Goal: Task Accomplishment & Management: Complete application form

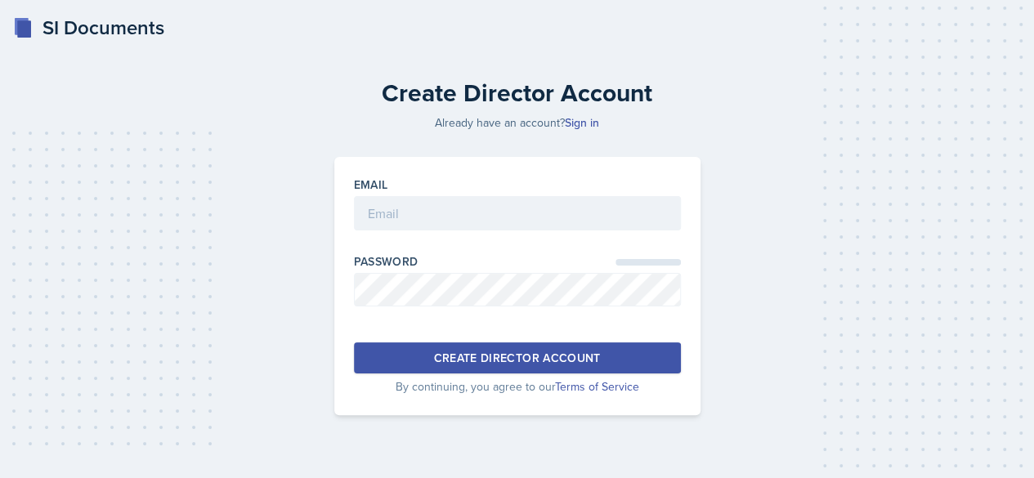
click at [456, 233] on div at bounding box center [517, 239] width 327 height 16
click at [448, 218] on input "email" at bounding box center [517, 213] width 327 height 34
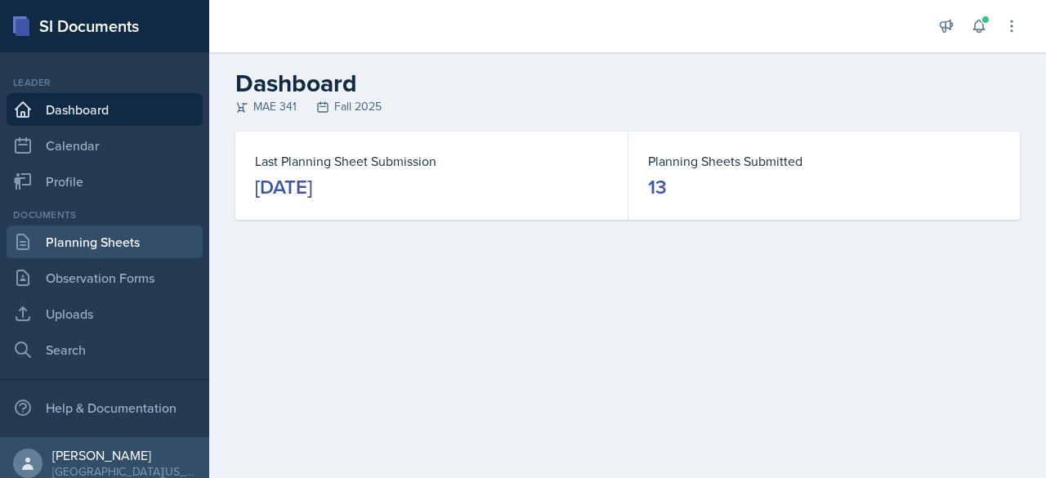
click at [162, 245] on link "Planning Sheets" at bounding box center [105, 242] width 196 height 33
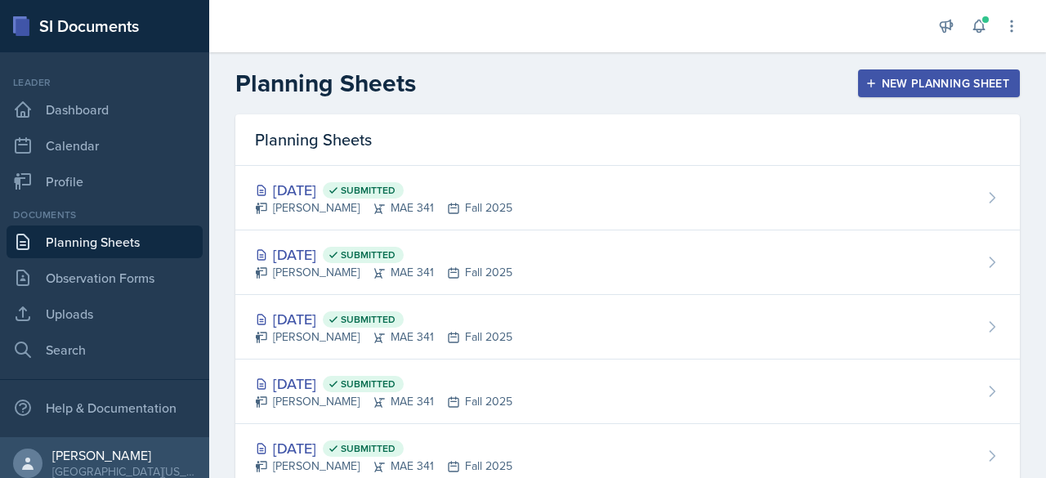
click at [895, 85] on div "New Planning Sheet" at bounding box center [939, 83] width 141 height 13
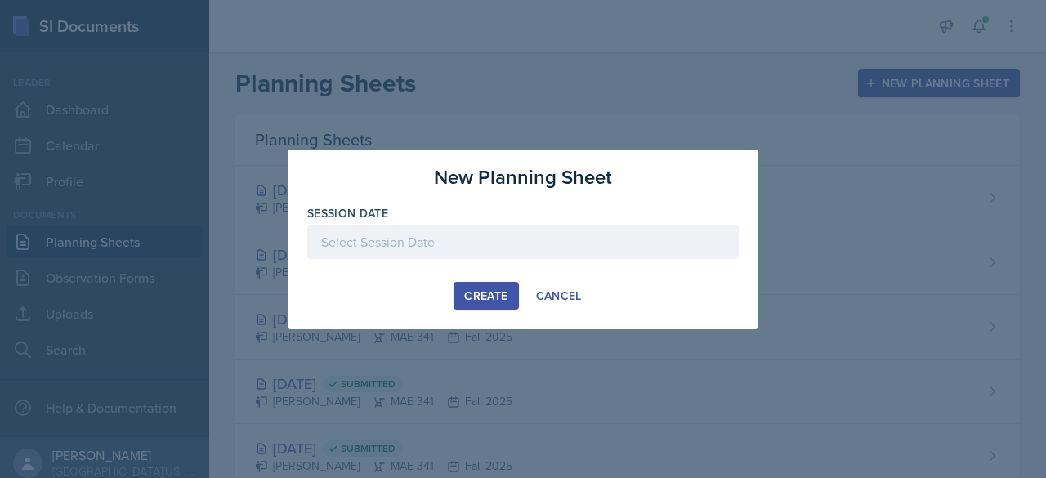
click at [410, 231] on div at bounding box center [523, 242] width 432 height 34
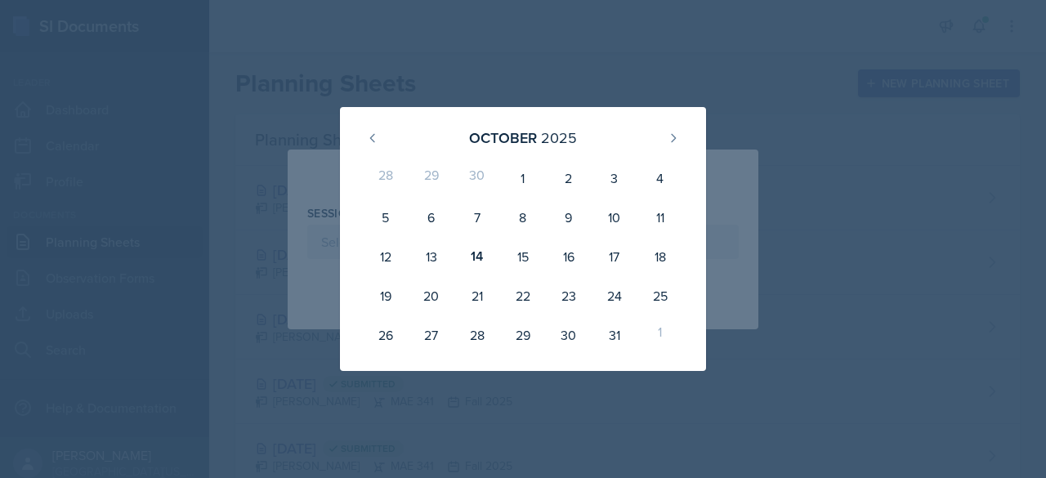
click at [471, 265] on div "14" at bounding box center [478, 256] width 46 height 39
type input "[DATE]"
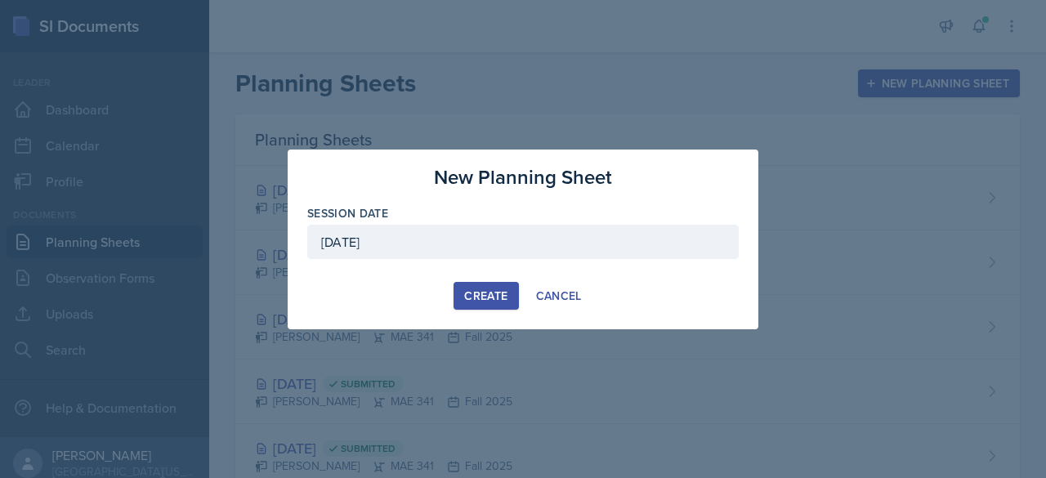
click at [495, 282] on button "Create" at bounding box center [486, 296] width 65 height 28
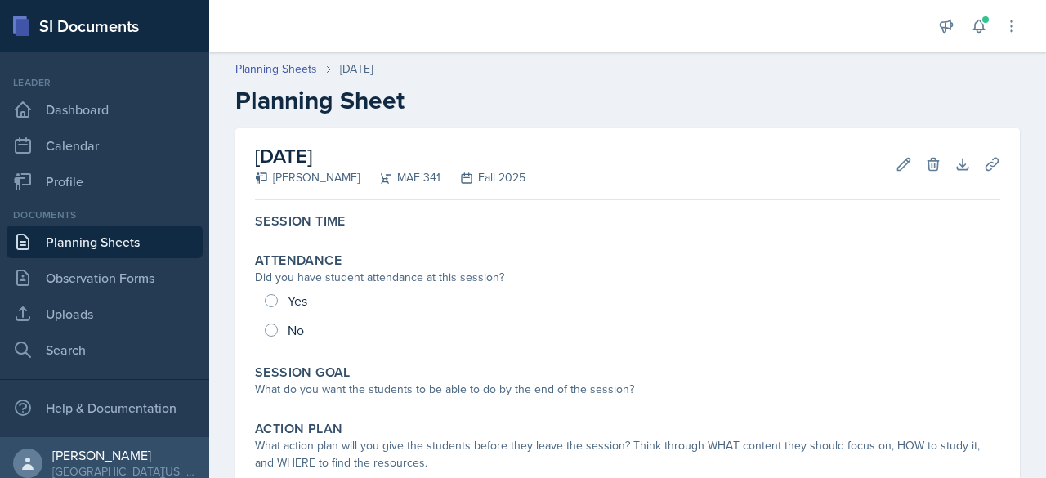
scroll to position [11, 0]
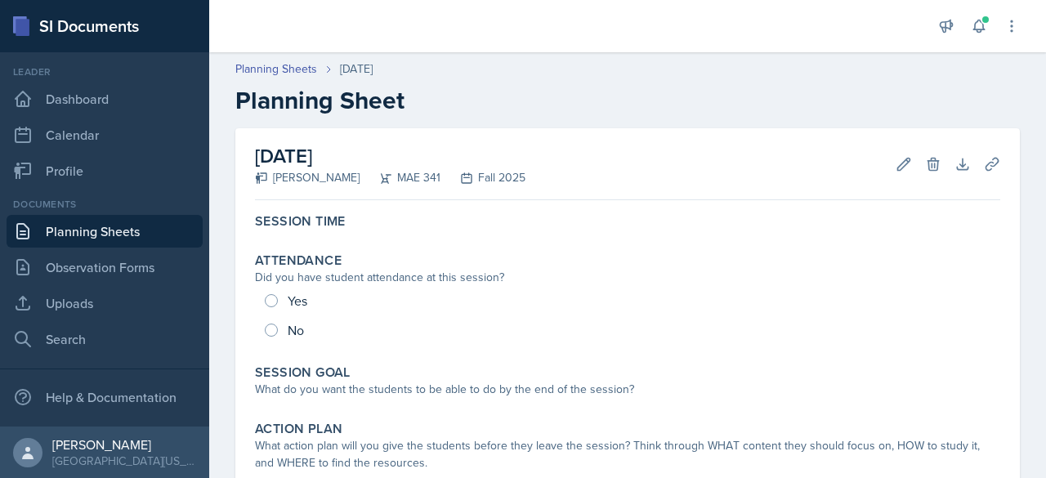
click at [110, 238] on link "Planning Sheets" at bounding box center [105, 231] width 196 height 33
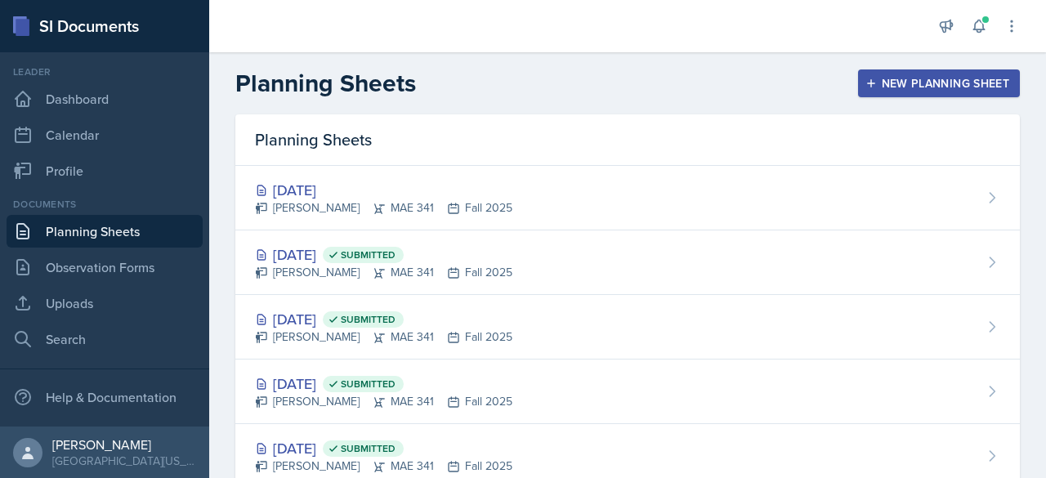
click at [334, 249] on div "Oct 7th, 2025 Submitted" at bounding box center [384, 255] width 258 height 22
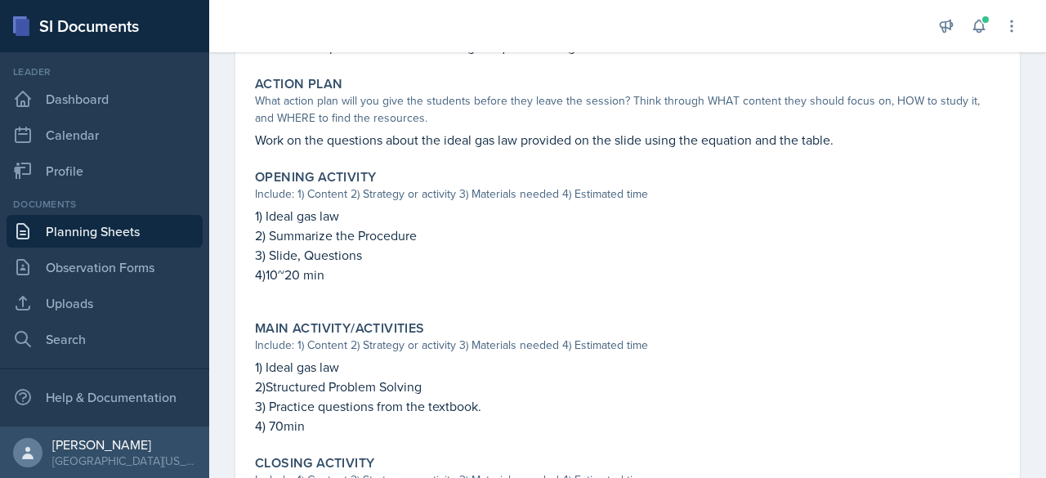
scroll to position [398, 0]
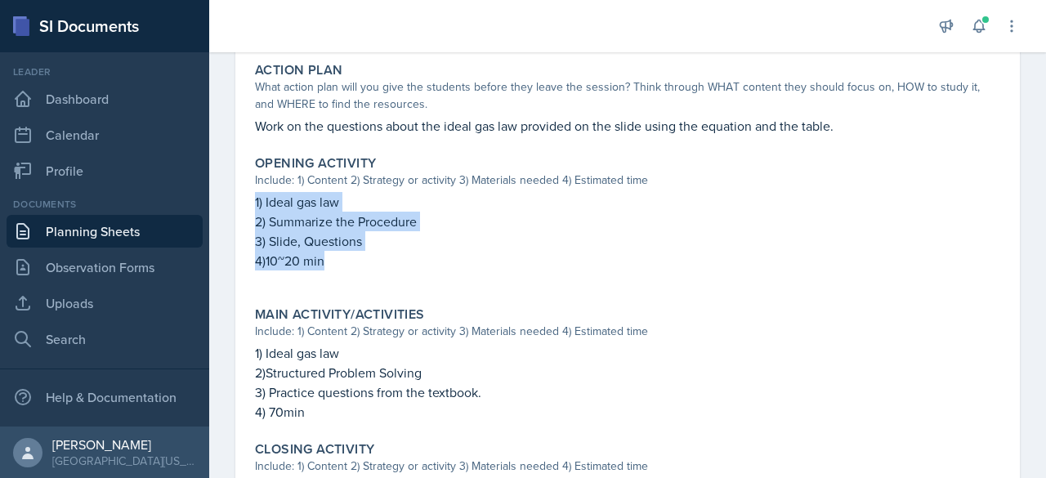
drag, startPoint x: 383, startPoint y: 262, endPoint x: 253, endPoint y: 197, distance: 144.4
click at [253, 197] on div "Opening Activity Include: 1) Content 2) Strategy or activity 3) Materials neede…" at bounding box center [628, 221] width 759 height 145
copy div "1) Ideal gas law 2) Summarize the Procedure 3) Slide, Questions 4)10~20 min"
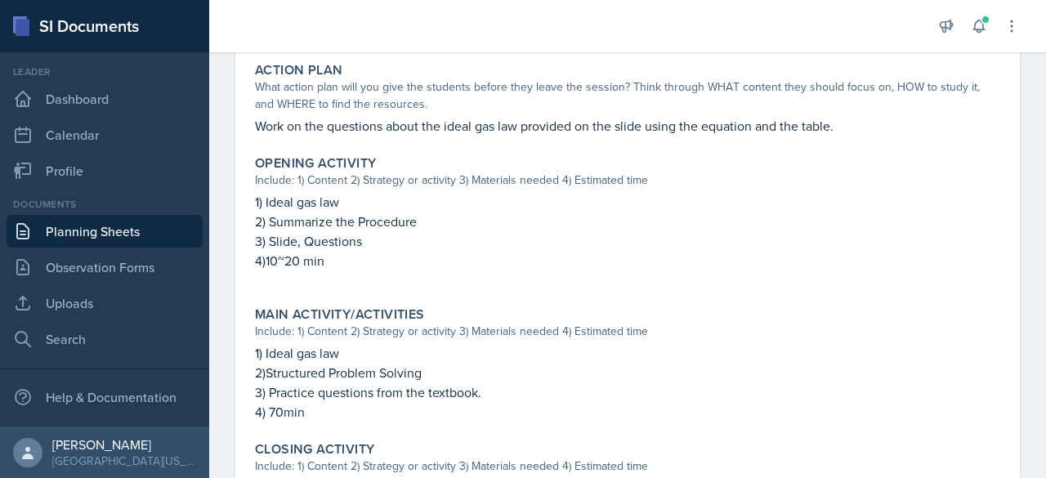
click at [443, 400] on p "3) Practice questions from the textbook." at bounding box center [628, 393] width 746 height 20
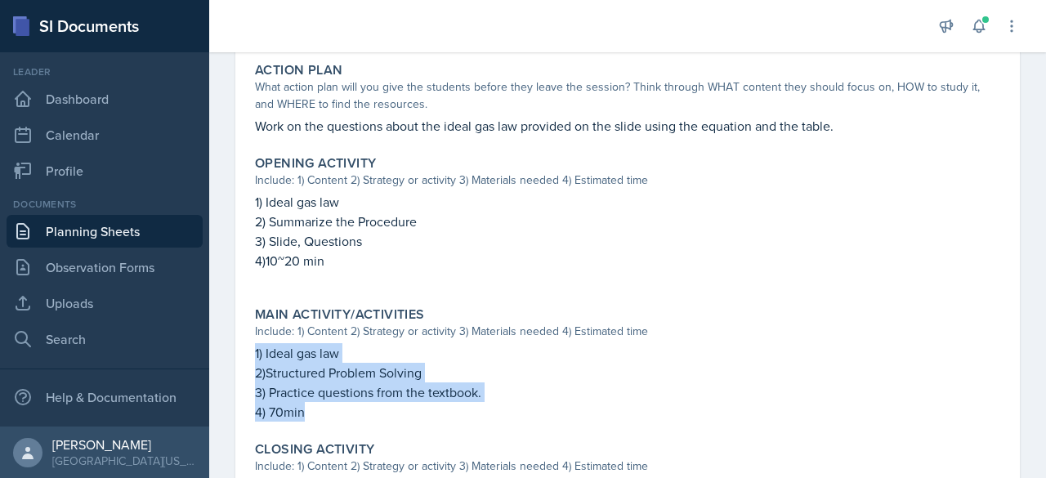
drag, startPoint x: 365, startPoint y: 412, endPoint x: 248, endPoint y: 358, distance: 128.8
click at [248, 358] on div "October 7th, 2025 Submitted Hayato Ando MAE 341 Fall 2025 Edit Delete View Comm…" at bounding box center [627, 230] width 785 height 1001
copy div "1) Ideal gas law 2)Structured Problem Solving 3) Practice questions from the te…"
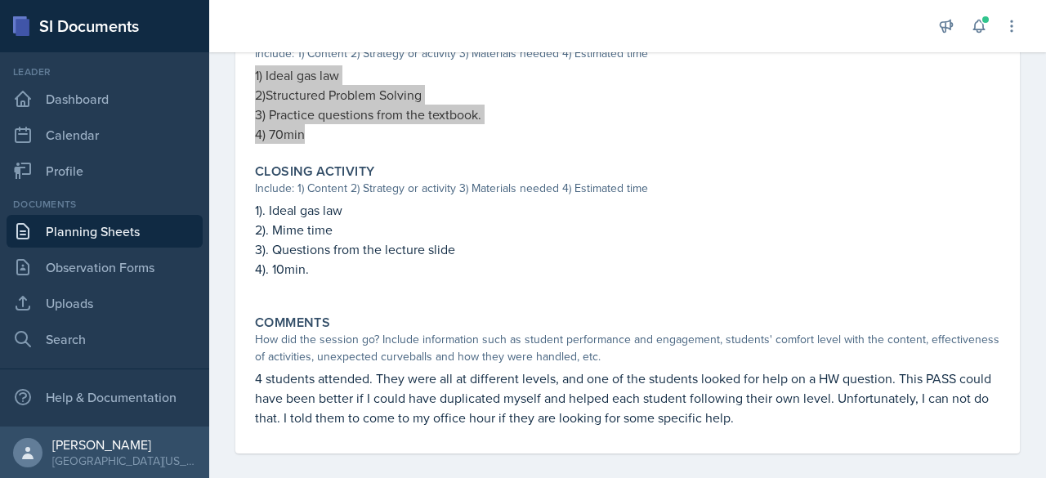
scroll to position [690, 0]
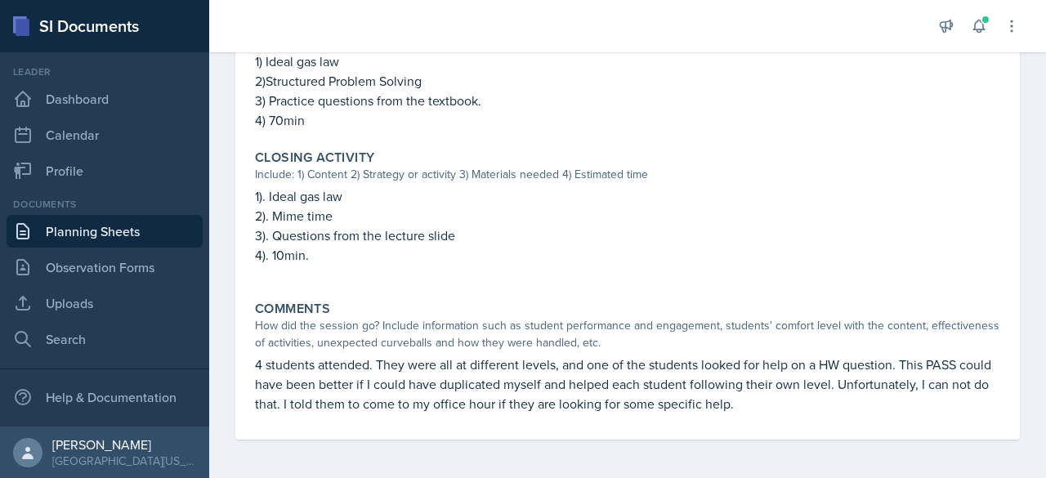
click at [418, 274] on p at bounding box center [628, 273] width 746 height 16
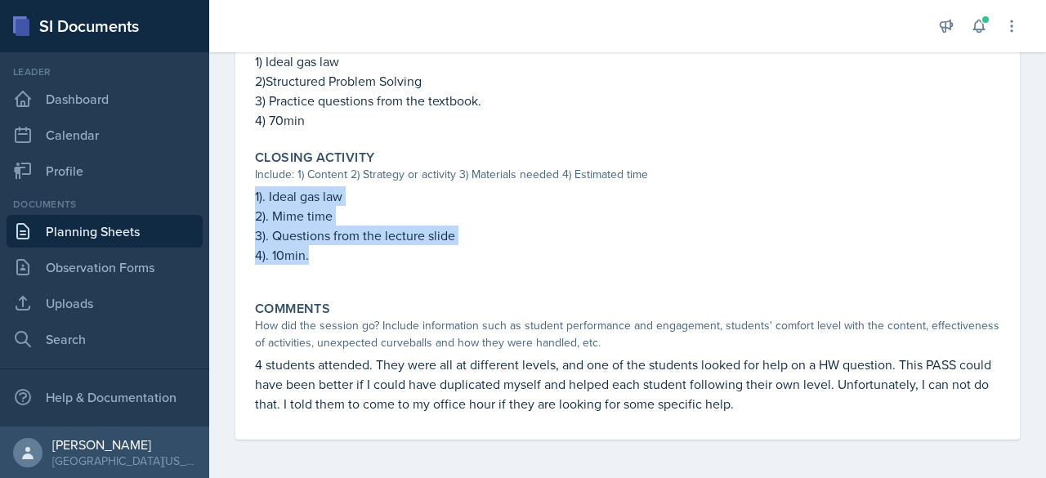
drag, startPoint x: 383, startPoint y: 269, endPoint x: 250, endPoint y: 202, distance: 149.2
click at [250, 202] on div "Closing Activity Include: 1) Content 2) Strategy or activity 3) Materials neede…" at bounding box center [628, 215] width 759 height 145
copy div "1). Ideal gas law 2). Mime time 3). Questions from the lecture slide 4). 10min."
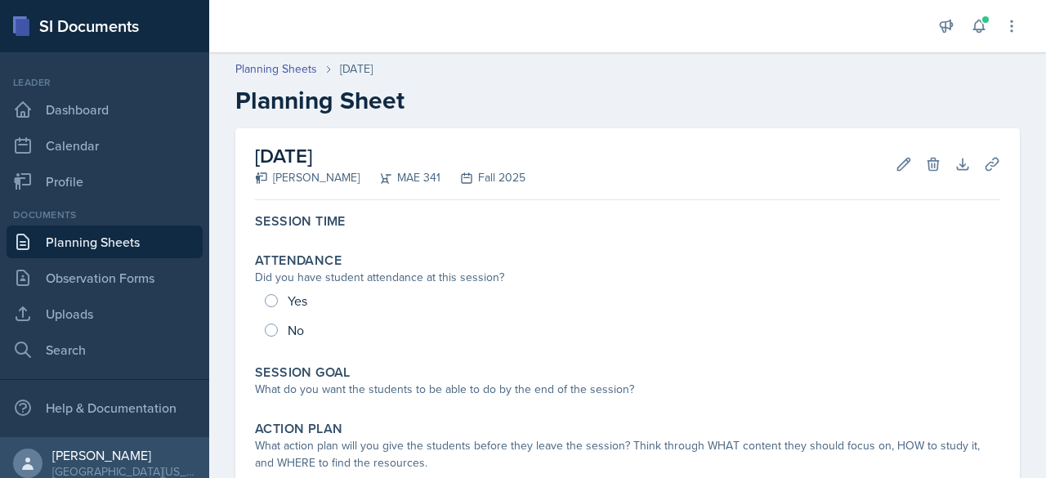
click at [584, 235] on div "Session Time" at bounding box center [628, 223] width 759 height 33
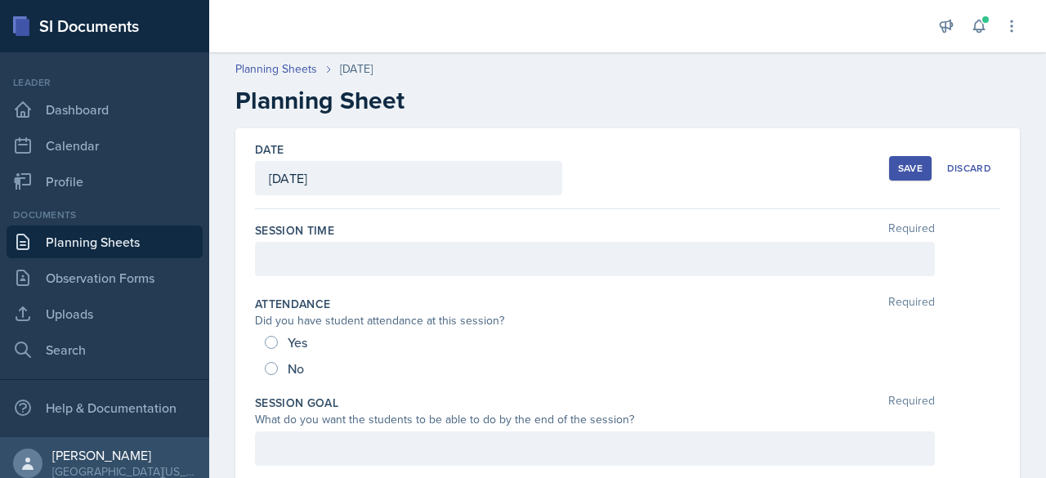
click at [437, 279] on div "Session Time Required" at bounding box center [628, 253] width 746 height 74
click at [432, 270] on div at bounding box center [595, 259] width 680 height 34
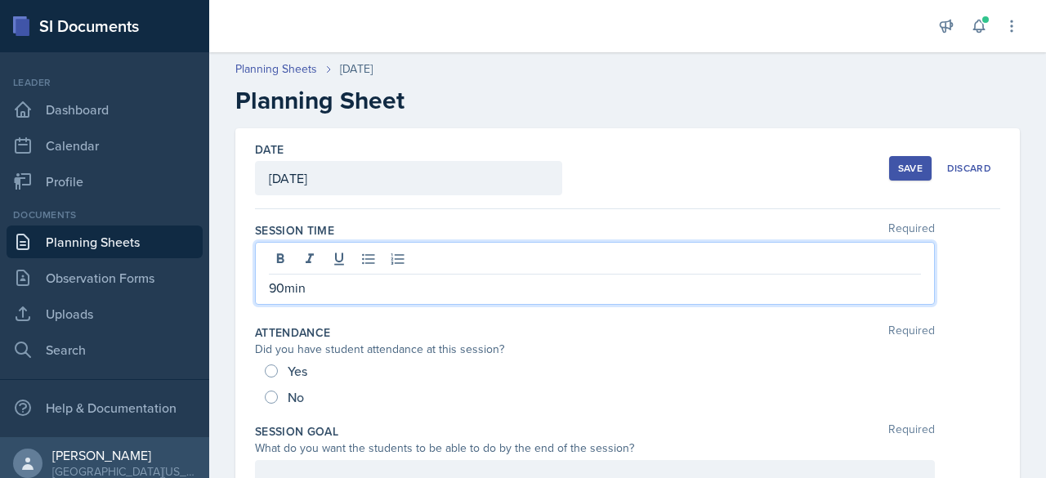
click at [288, 371] on span "Yes" at bounding box center [298, 371] width 20 height 16
click at [278, 371] on input "Yes" at bounding box center [271, 371] width 13 height 13
radio input "true"
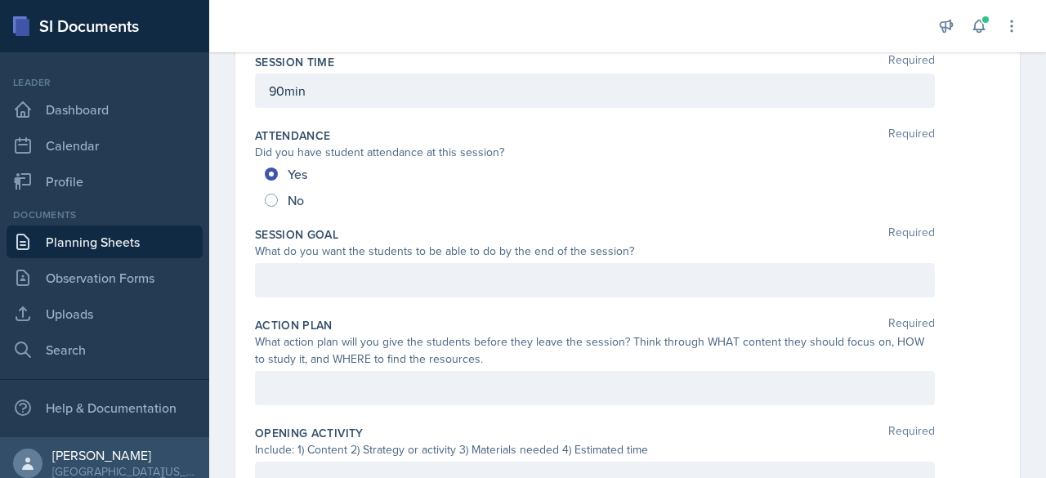
click at [327, 291] on div at bounding box center [595, 280] width 680 height 34
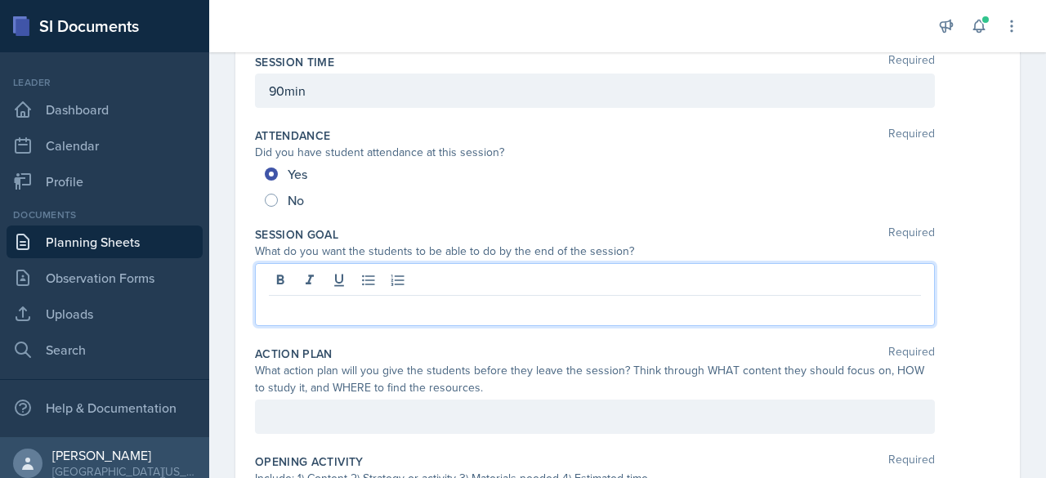
scroll to position [196, 0]
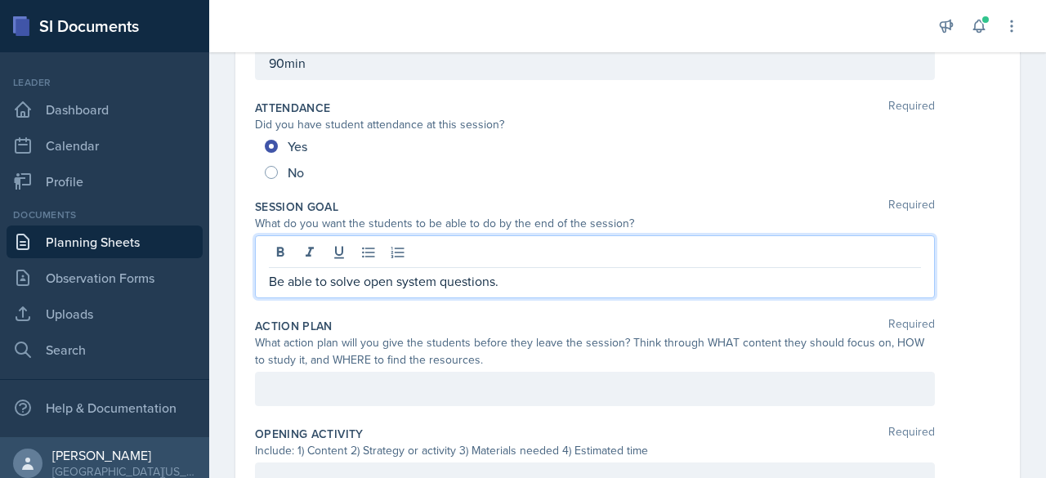
click at [410, 375] on div at bounding box center [595, 389] width 680 height 34
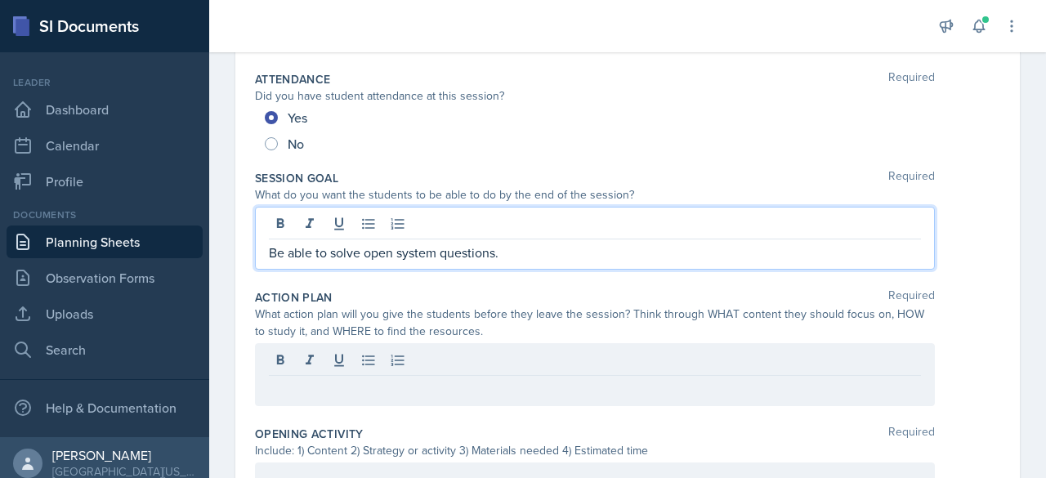
scroll to position [253, 0]
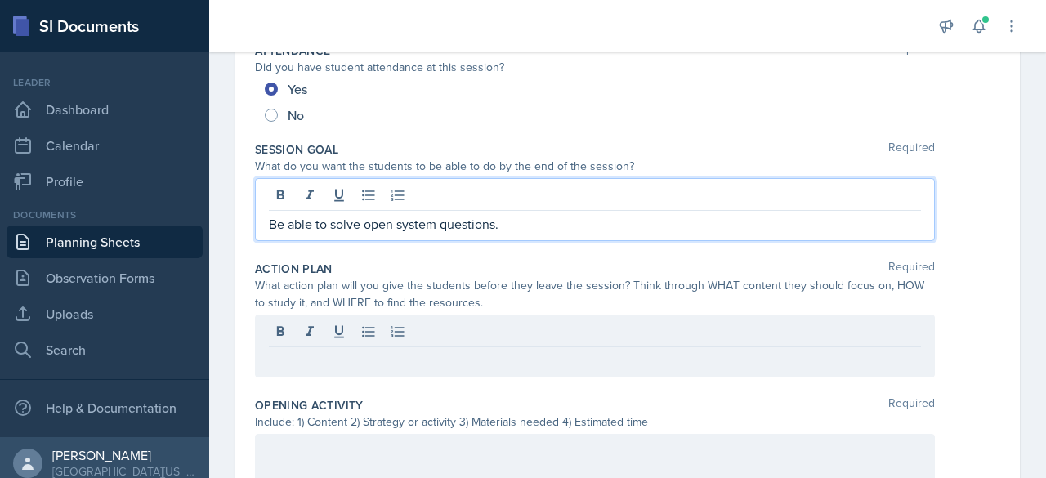
click at [501, 225] on p "Be able to solve open system questions." at bounding box center [595, 224] width 652 height 20
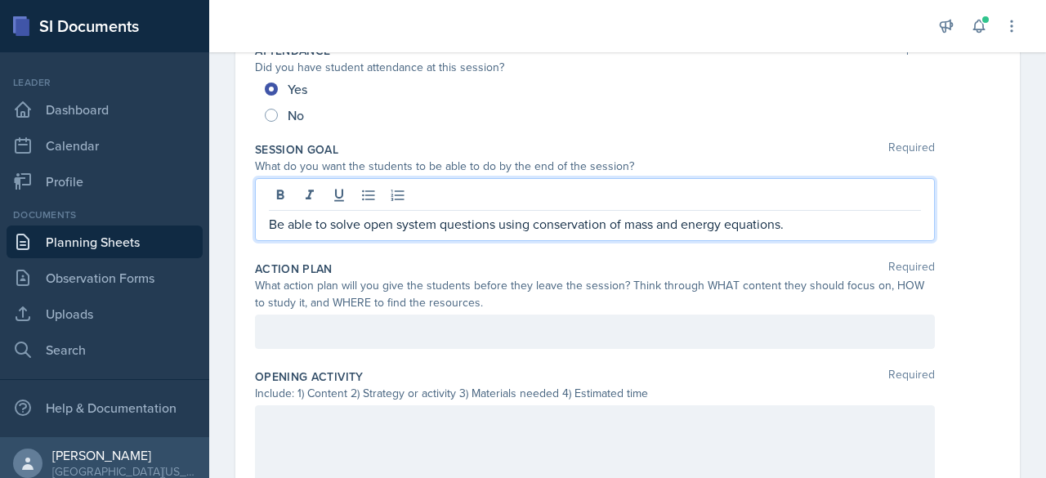
click at [464, 333] on div at bounding box center [595, 332] width 680 height 34
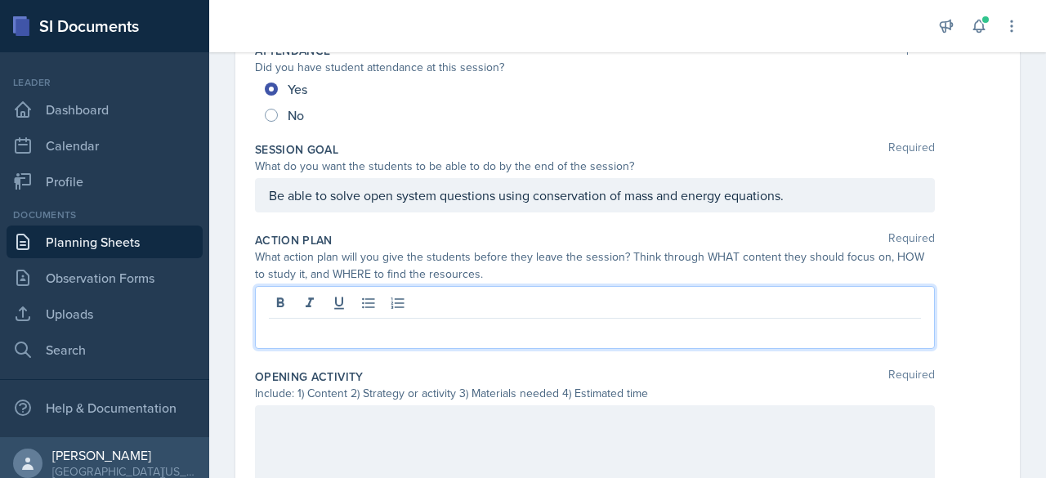
scroll to position [225, 0]
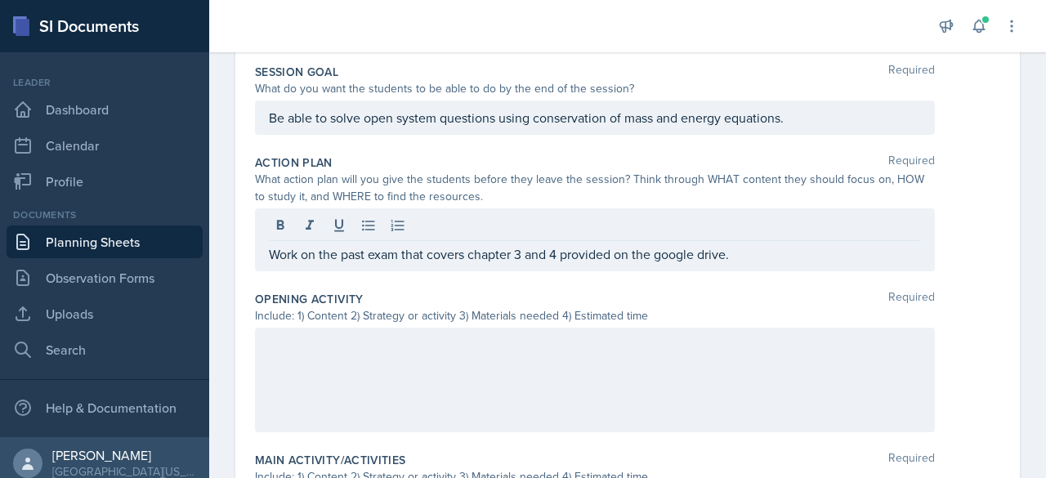
click at [545, 355] on div at bounding box center [595, 380] width 680 height 105
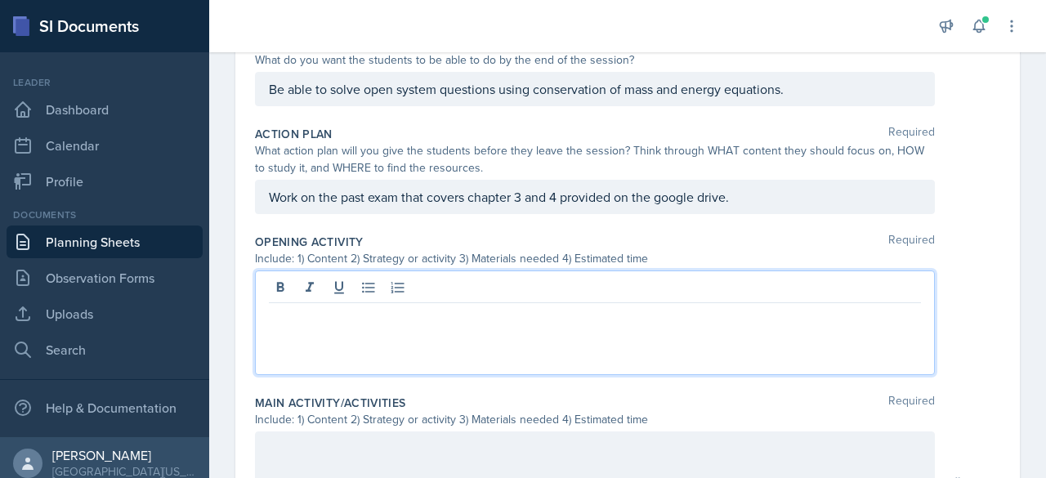
click at [606, 199] on p "Work on the past exam that covers chapter 3 and 4 provided on the google drive." at bounding box center [595, 197] width 652 height 20
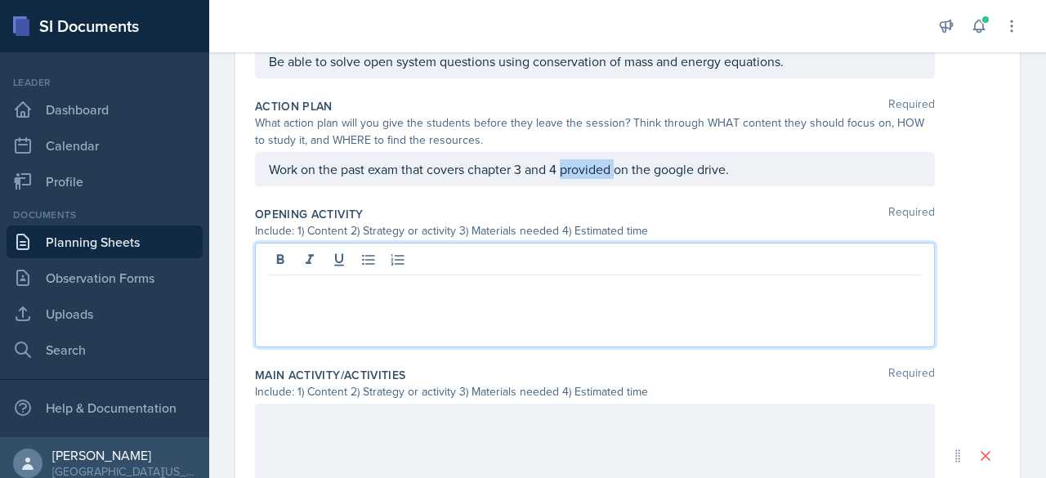
click at [606, 179] on p "Work on the past exam that covers chapter 3 and 4 provided on the google drive." at bounding box center [595, 169] width 652 height 20
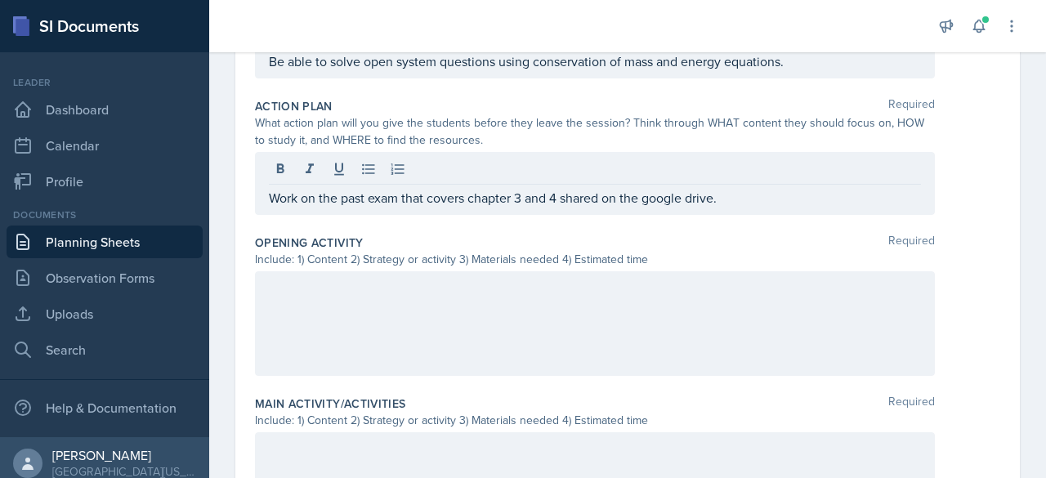
click at [543, 315] on div at bounding box center [595, 323] width 680 height 105
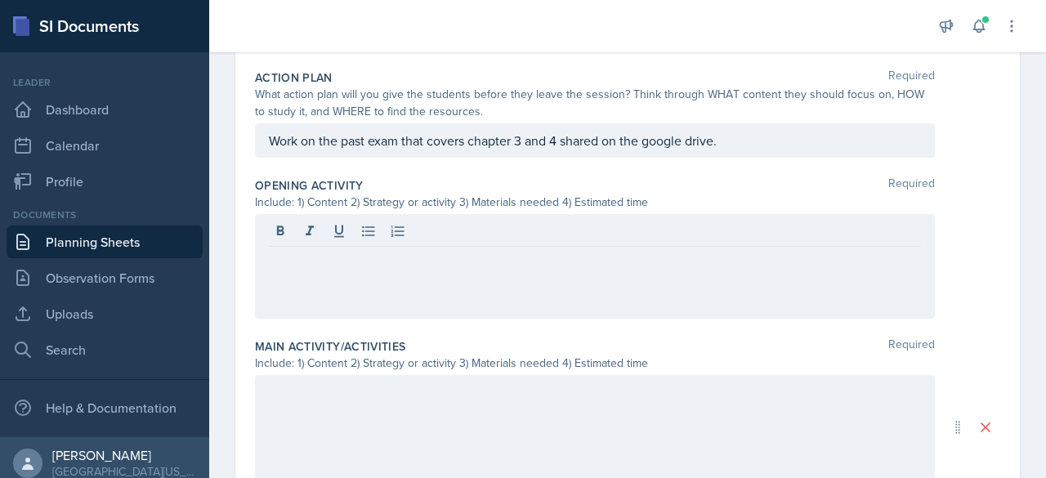
click at [428, 290] on div at bounding box center [595, 266] width 680 height 105
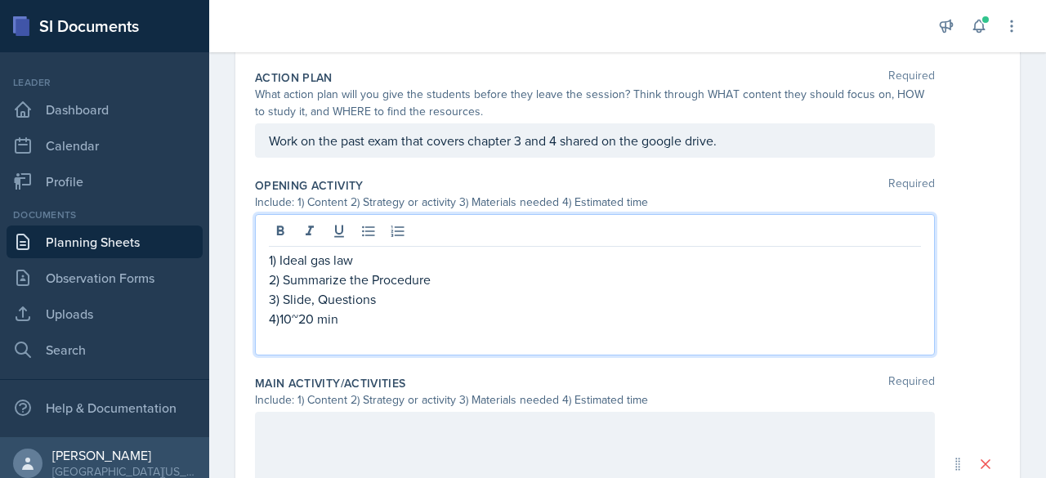
click at [337, 262] on p "1) Ideal gas law" at bounding box center [595, 260] width 652 height 20
drag, startPoint x: 362, startPoint y: 258, endPoint x: 281, endPoint y: 258, distance: 80.9
click at [281, 258] on p "1) Ideal gas law" at bounding box center [595, 260] width 652 height 20
click at [459, 289] on p "3) Slide, Questions" at bounding box center [595, 299] width 652 height 20
click at [286, 324] on p "4)10~20 min" at bounding box center [595, 319] width 652 height 20
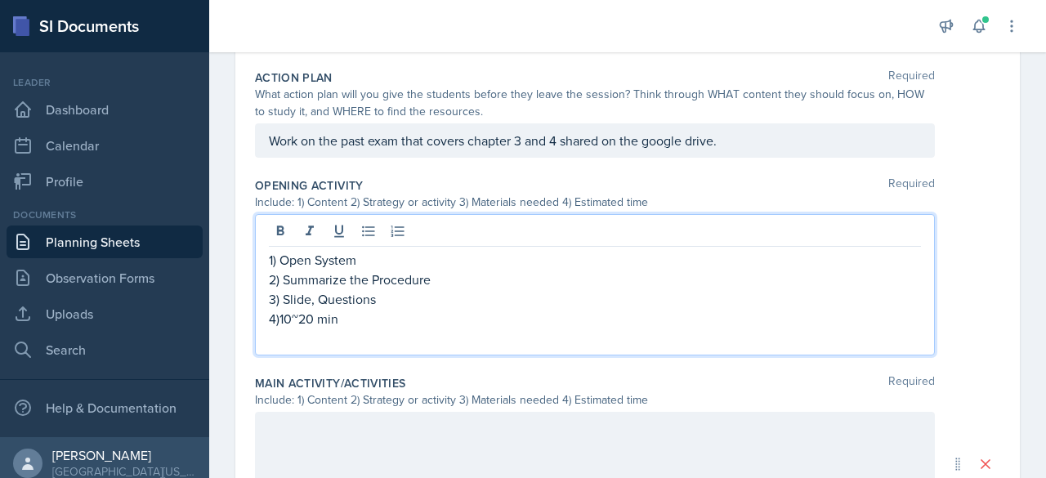
click at [307, 317] on p "4)10~20 min" at bounding box center [595, 319] width 652 height 20
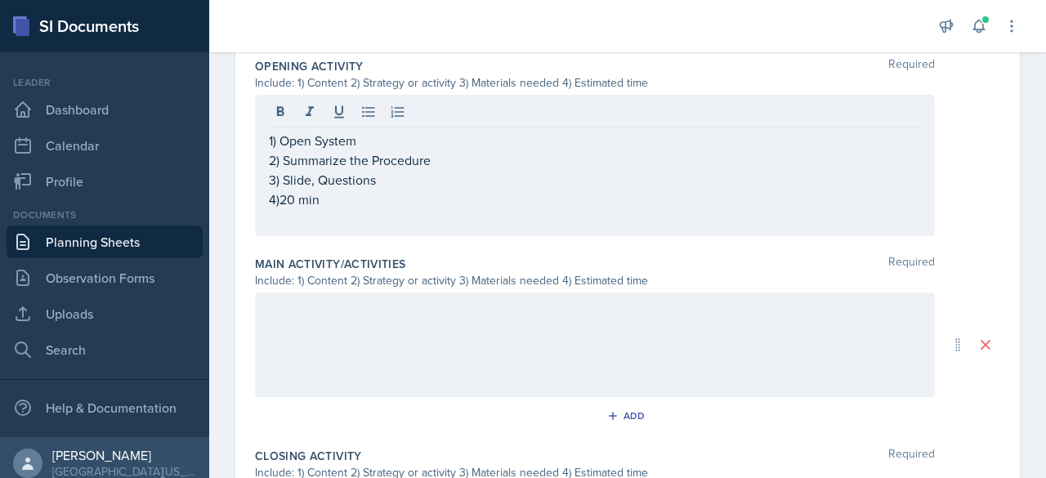
click at [379, 316] on div at bounding box center [595, 345] width 680 height 105
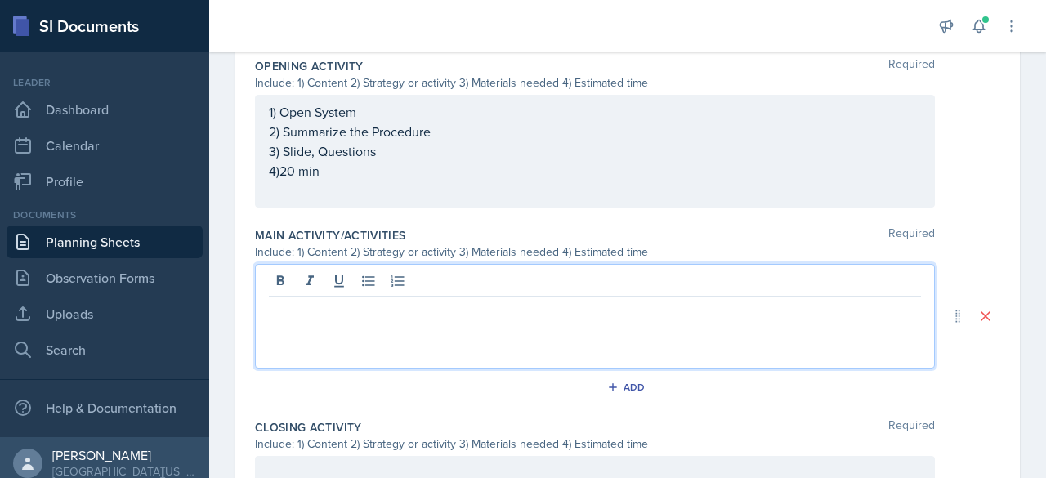
scroll to position [564, 0]
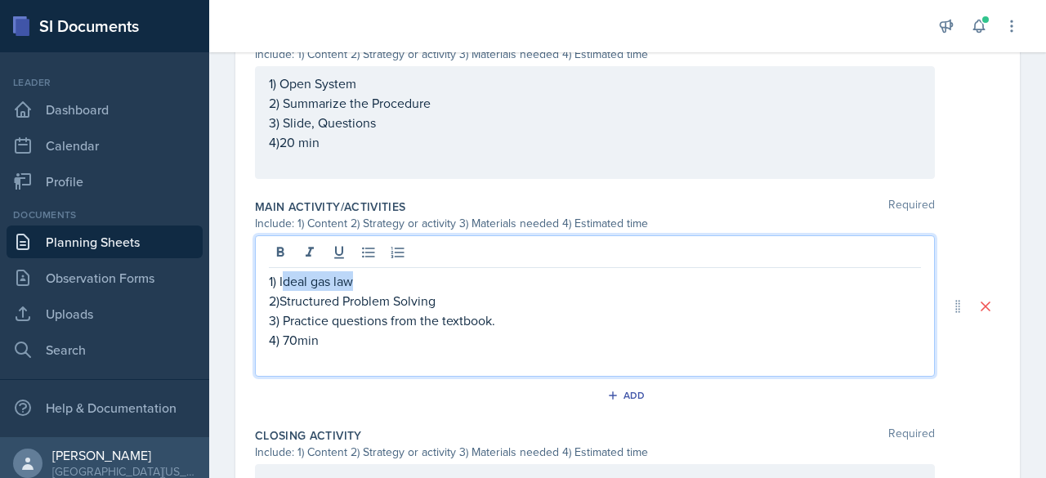
drag, startPoint x: 363, startPoint y: 283, endPoint x: 283, endPoint y: 285, distance: 80.1
click at [283, 285] on p "1) Ideal gas law" at bounding box center [595, 281] width 652 height 20
click at [314, 311] on p "3) Practice questions from the textbook." at bounding box center [595, 321] width 652 height 20
click at [487, 320] on p "3) Practice questions from the textbook." at bounding box center [595, 321] width 652 height 20
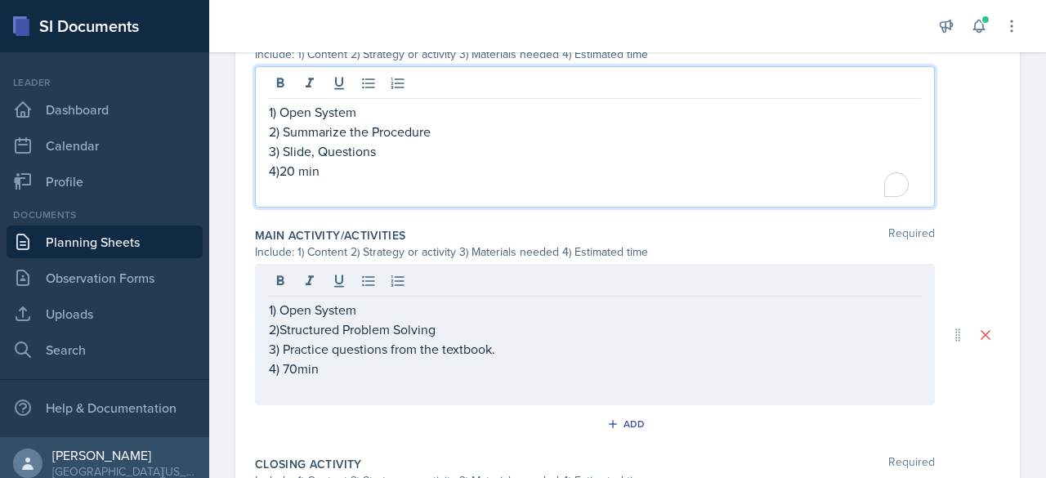
click at [362, 141] on p "3) Slide, Questions" at bounding box center [595, 151] width 652 height 20
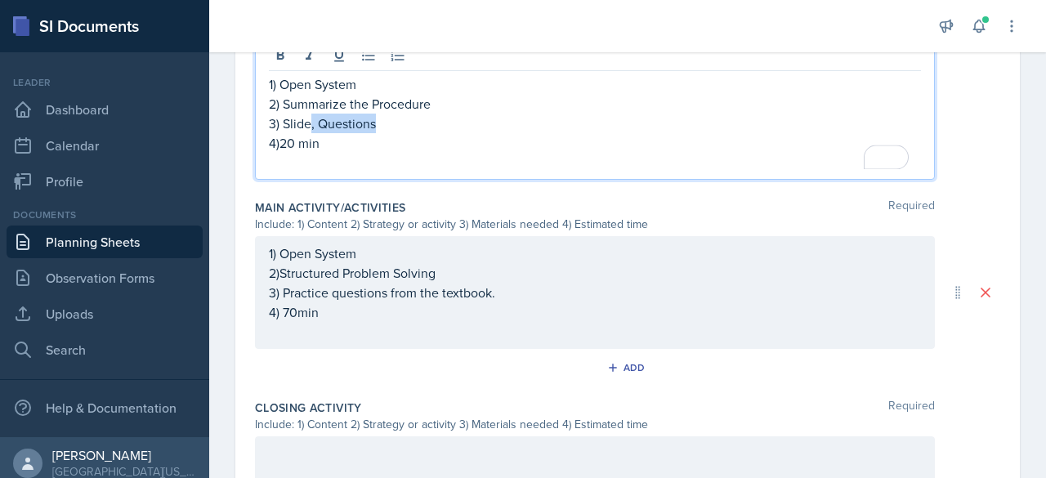
drag, startPoint x: 377, startPoint y: 119, endPoint x: 312, endPoint y: 129, distance: 65.5
click at [312, 129] on div "1) Open System 2) Summarize the Procedure 3) Slide, Questions 4)20 min" at bounding box center [595, 123] width 652 height 98
click at [399, 258] on div "1) Open System 2)Structured Problem Solving 3) Practice questions from the text…" at bounding box center [595, 292] width 680 height 113
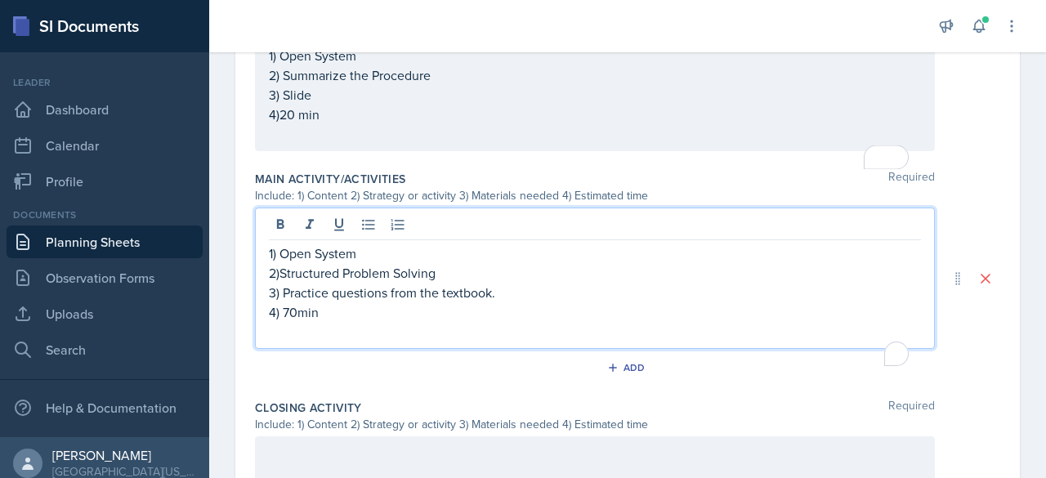
scroll to position [564, 0]
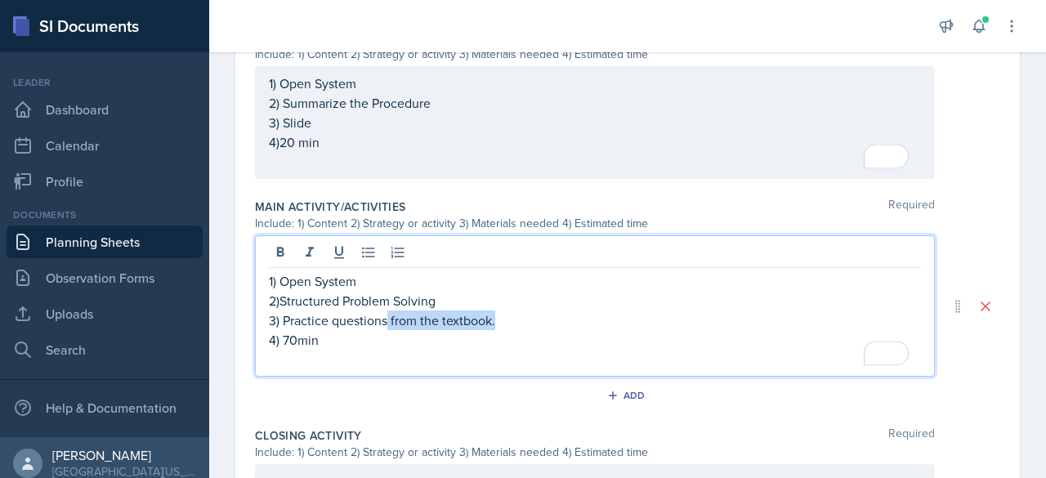
drag, startPoint x: 503, startPoint y: 323, endPoint x: 388, endPoint y: 323, distance: 114.5
click at [388, 323] on p "3) Practice questions from the textbook." at bounding box center [595, 321] width 652 height 20
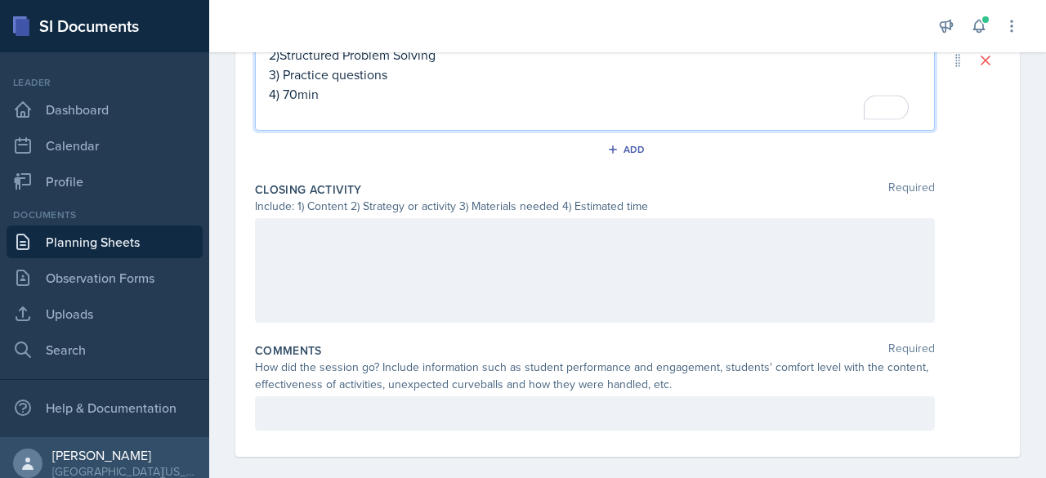
click at [394, 249] on div at bounding box center [595, 270] width 680 height 105
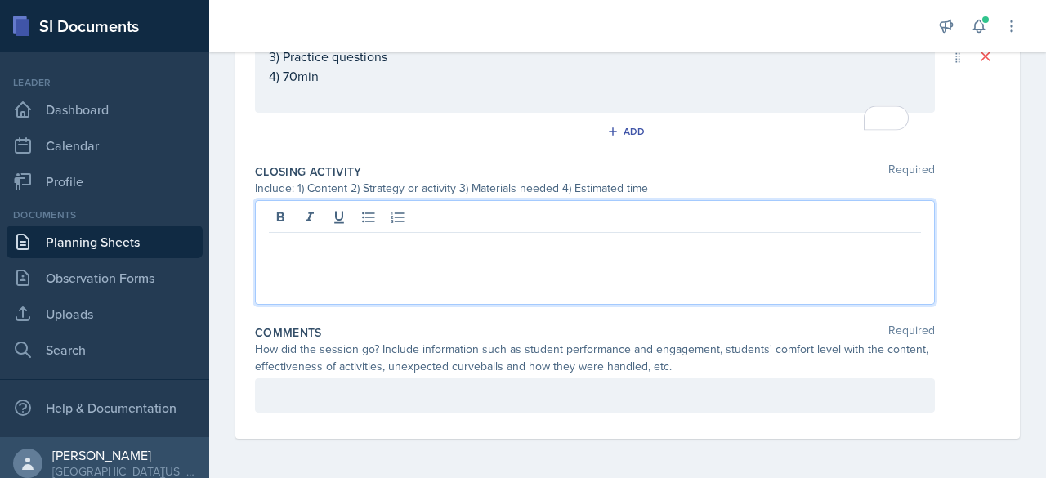
scroll to position [795, 0]
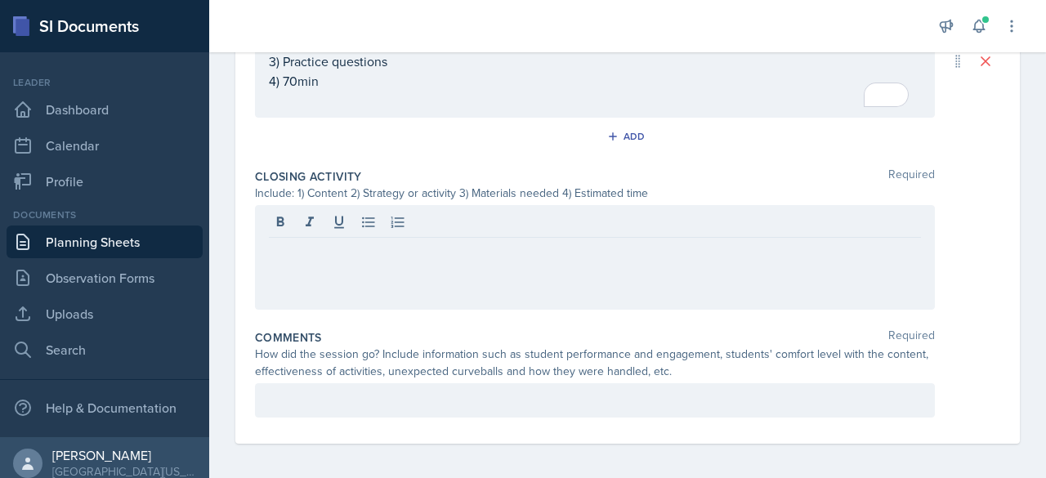
click at [339, 256] on div at bounding box center [595, 257] width 680 height 105
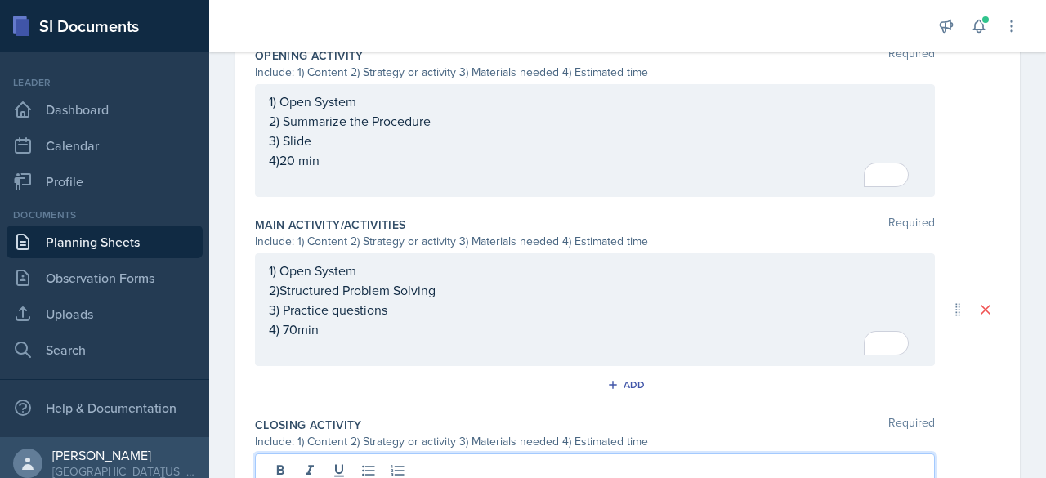
scroll to position [575, 0]
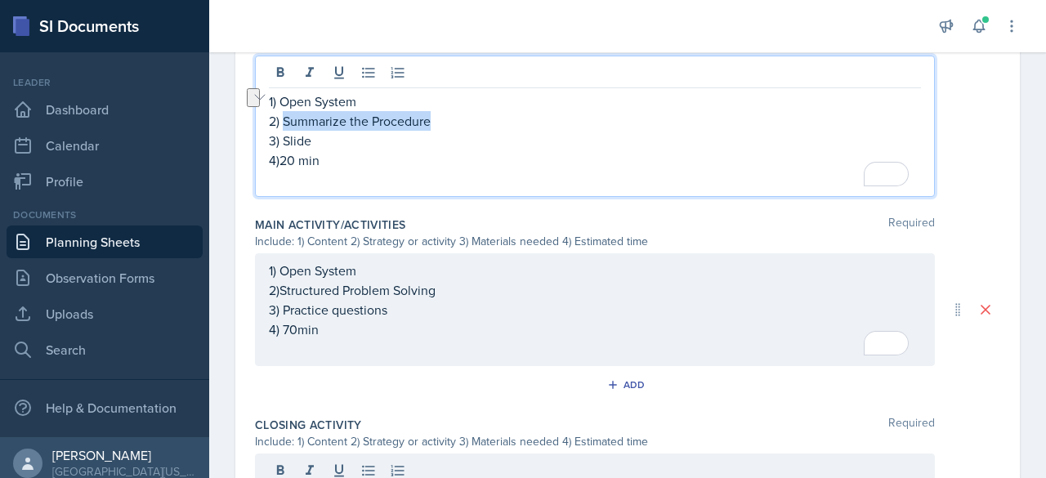
drag, startPoint x: 441, startPoint y: 111, endPoint x: 286, endPoint y: 125, distance: 156.0
click at [286, 125] on p "2) Summarize the Procedure" at bounding box center [595, 121] width 652 height 20
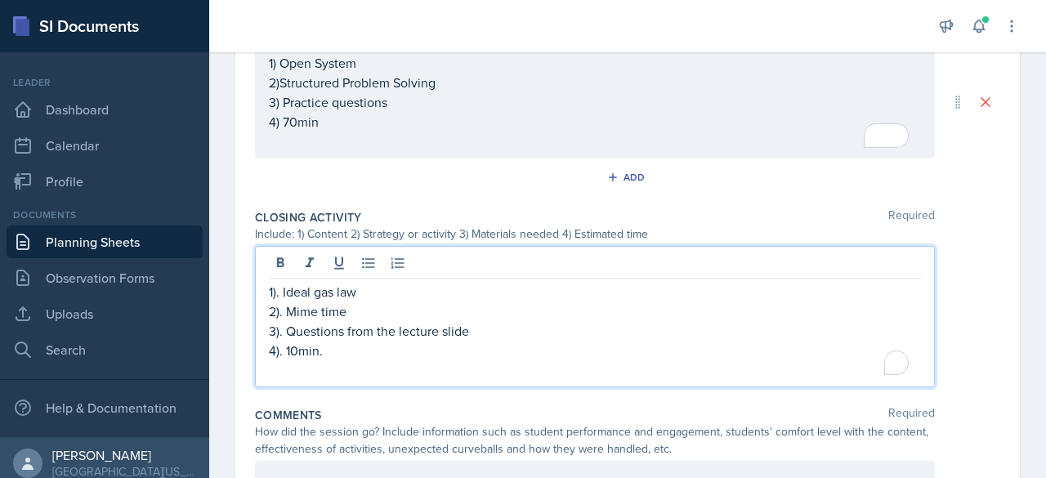
scroll to position [811, 0]
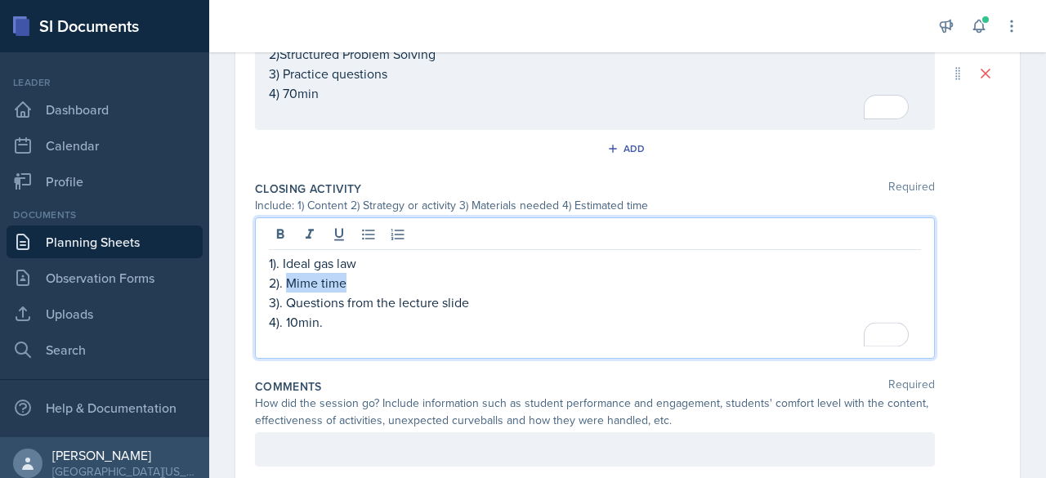
drag, startPoint x: 349, startPoint y: 280, endPoint x: 289, endPoint y: 284, distance: 60.6
click at [289, 284] on p "2). Mime time" at bounding box center [595, 283] width 652 height 20
click at [383, 306] on p "3). Questions from the lecture slide" at bounding box center [595, 303] width 652 height 20
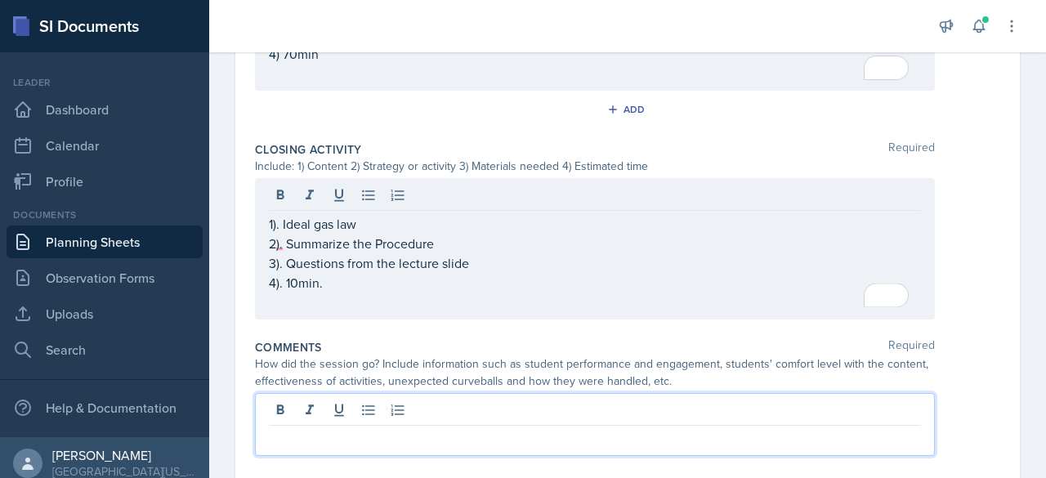
click at [335, 411] on div at bounding box center [595, 424] width 680 height 63
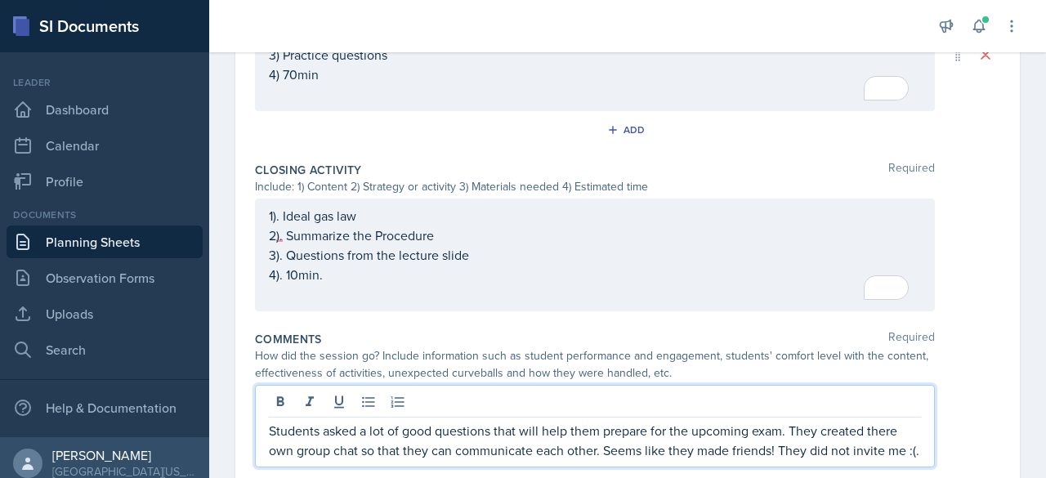
scroll to position [870, 0]
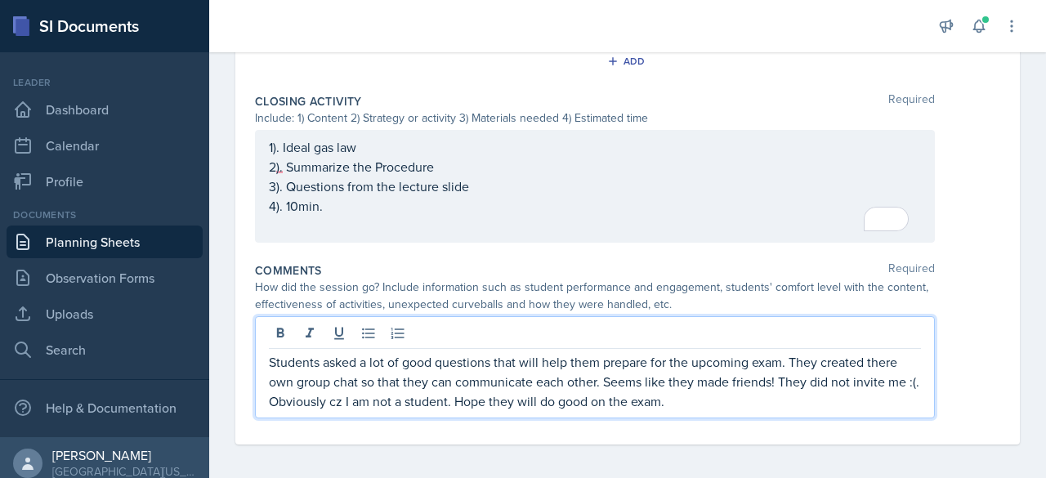
click at [350, 395] on p "Students asked a lot of good questions that will help them prepare for the upco…" at bounding box center [595, 381] width 652 height 59
click at [396, 395] on p "Students asked a lot of good questions that will help them prepare for the upco…" at bounding box center [595, 381] width 652 height 59
click at [805, 354] on p "Students asked a lot of good questions that will help them prepare for the upco…" at bounding box center [595, 381] width 652 height 59
click at [739, 379] on p "Students asked a lot of good questions that will help them prepare for the upco…" at bounding box center [595, 381] width 652 height 59
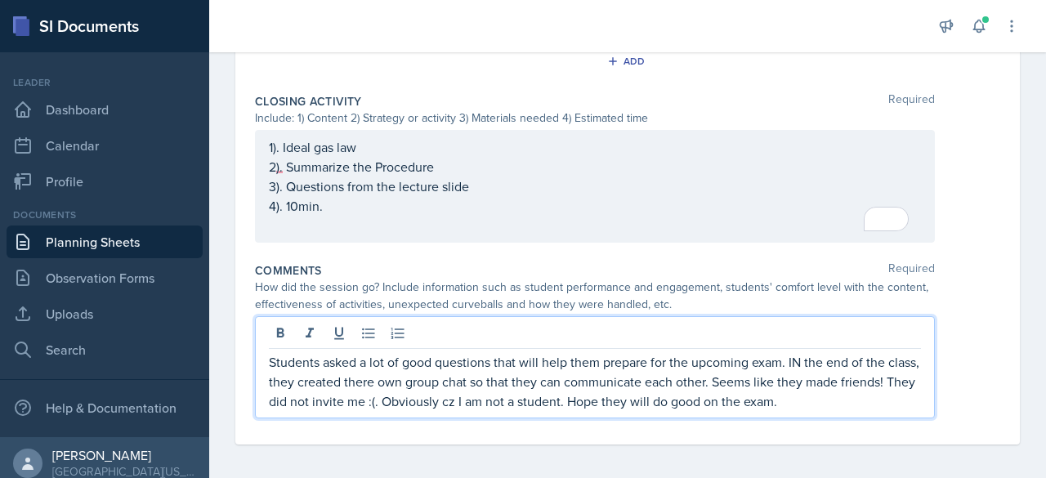
click at [881, 385] on p "Students asked a lot of good questions that will help them prepare for the upco…" at bounding box center [595, 381] width 652 height 59
click at [833, 402] on p "Students asked a lot of good questions that will help them prepare for the upco…" at bounding box center [595, 381] width 652 height 59
click at [481, 398] on p "Students asked a lot of good questions that will help them prepare for the upco…" at bounding box center [595, 381] width 652 height 59
click at [476, 399] on p "Students asked a lot of good questions that will help them prepare for the upco…" at bounding box center [595, 381] width 652 height 59
click at [289, 402] on p "Students asked a lot of good questions that will help them prepare for the upco…" at bounding box center [595, 381] width 652 height 59
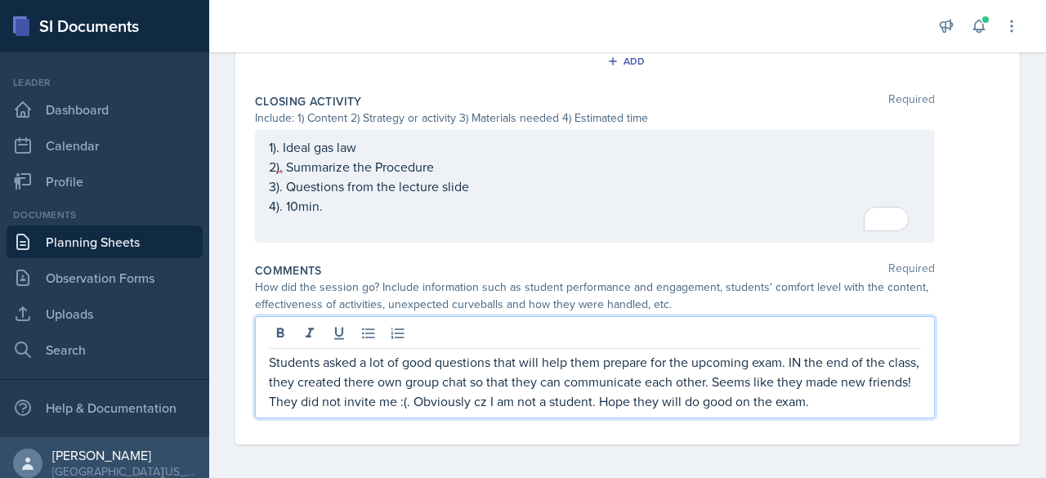
click at [320, 393] on p "Students asked a lot of good questions that will help them prepare for the upco…" at bounding box center [595, 381] width 652 height 59
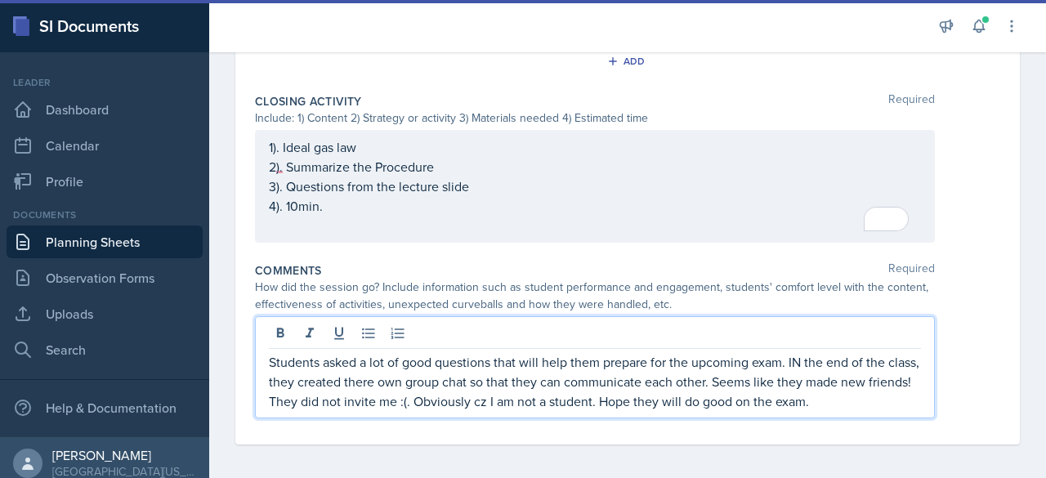
click at [665, 279] on div "How did the session go? Include information such as student performance and eng…" at bounding box center [595, 296] width 680 height 34
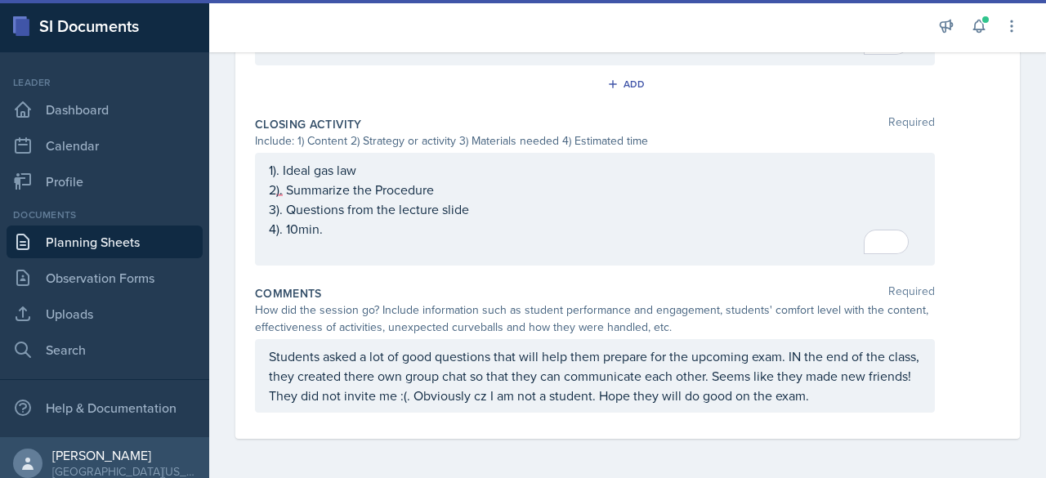
scroll to position [841, 0]
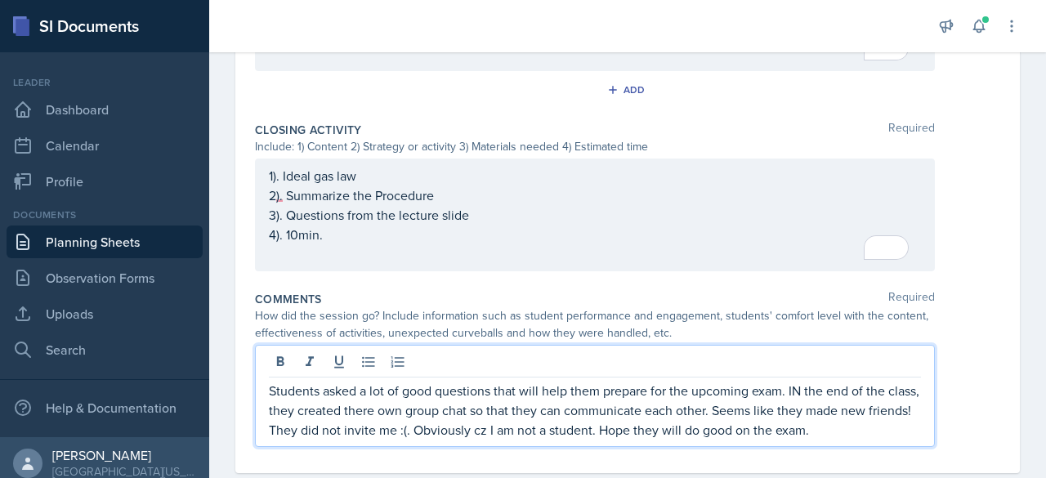
click at [311, 397] on p "Students asked a lot of good questions that will help them prepare for the upco…" at bounding box center [595, 410] width 652 height 59
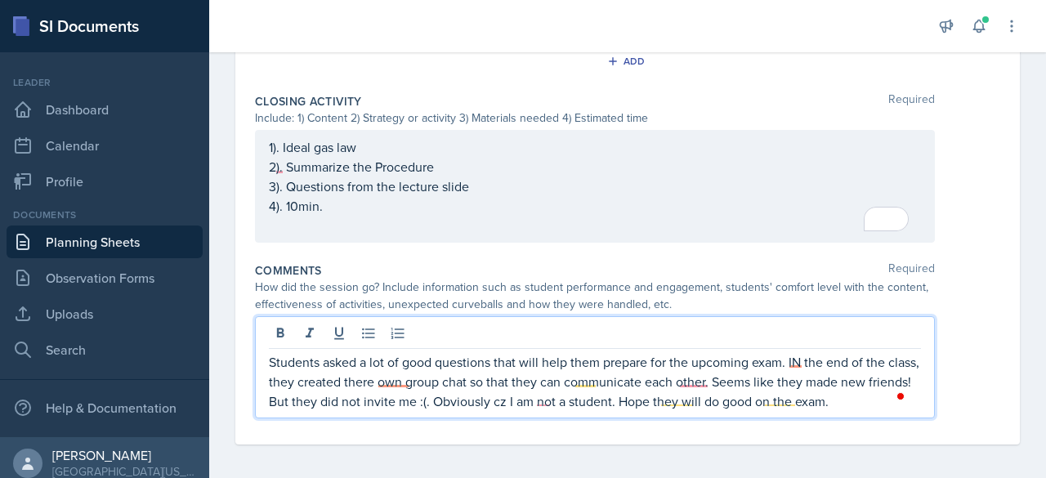
click at [365, 369] on p "Students asked a lot of good questions that will help them prepare for the upco…" at bounding box center [595, 381] width 652 height 59
click at [495, 280] on div "How did the session go? Include information such as student performance and eng…" at bounding box center [595, 296] width 680 height 34
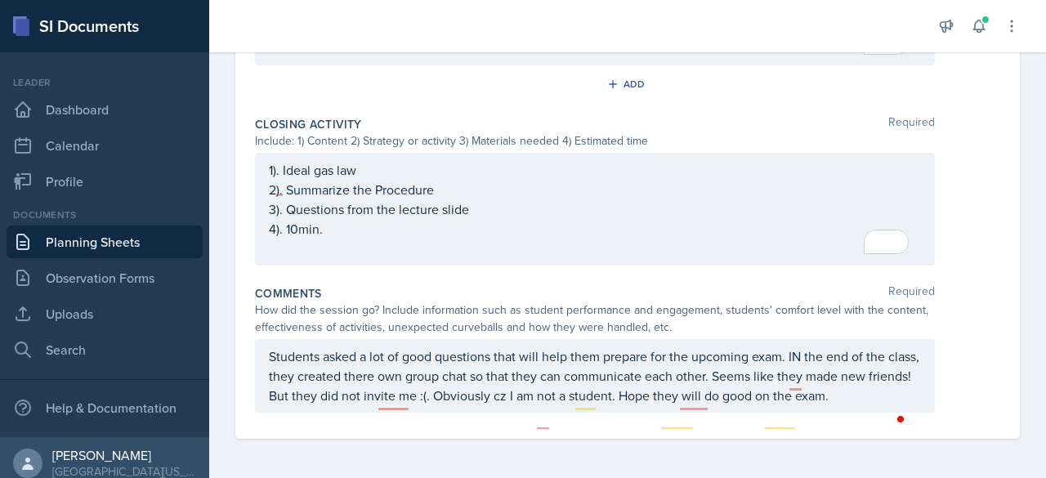
scroll to position [841, 0]
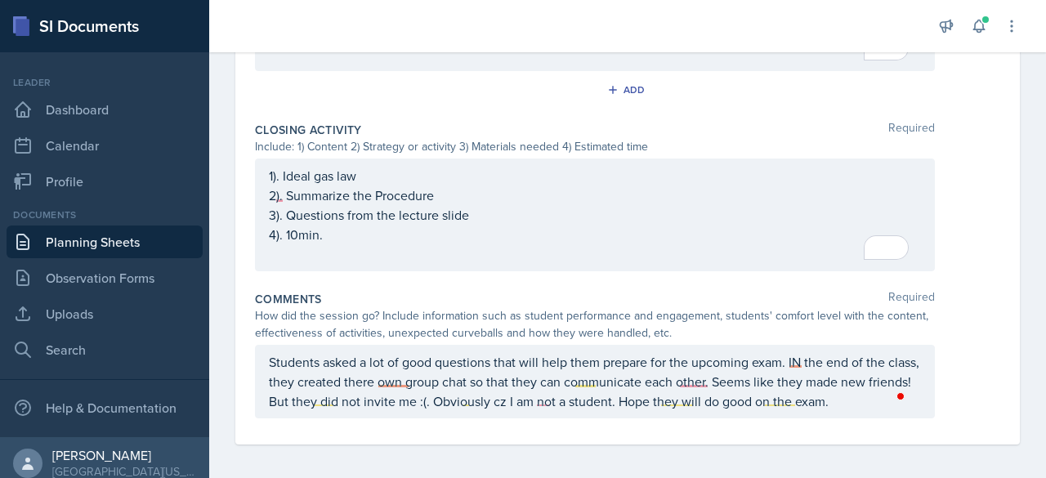
click at [428, 376] on p "Students asked a lot of good questions that will help them prepare for the upco…" at bounding box center [595, 381] width 652 height 59
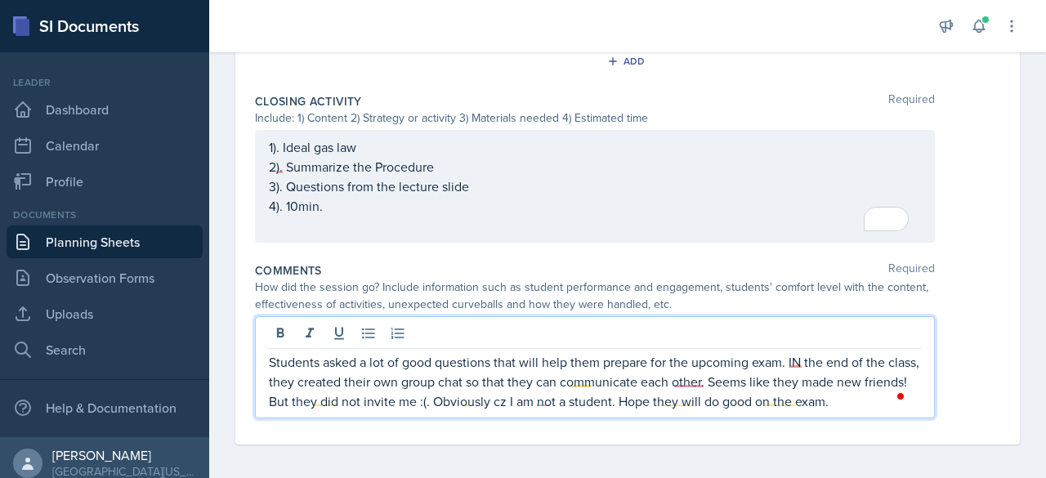
click at [543, 397] on p "Students asked a lot of good questions that will help them prepare for the upco…" at bounding box center [595, 381] width 652 height 59
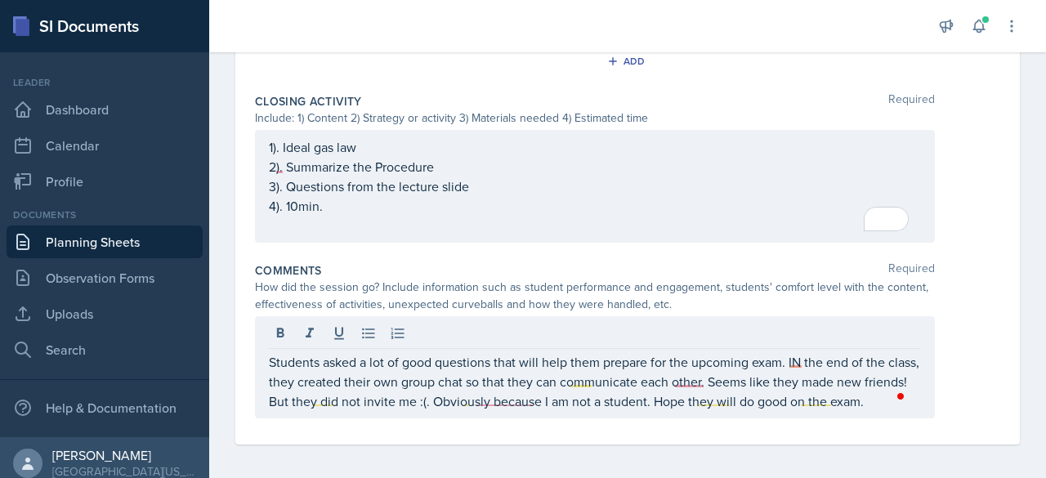
click at [607, 323] on div at bounding box center [595, 335] width 652 height 27
